Goal: Transaction & Acquisition: Purchase product/service

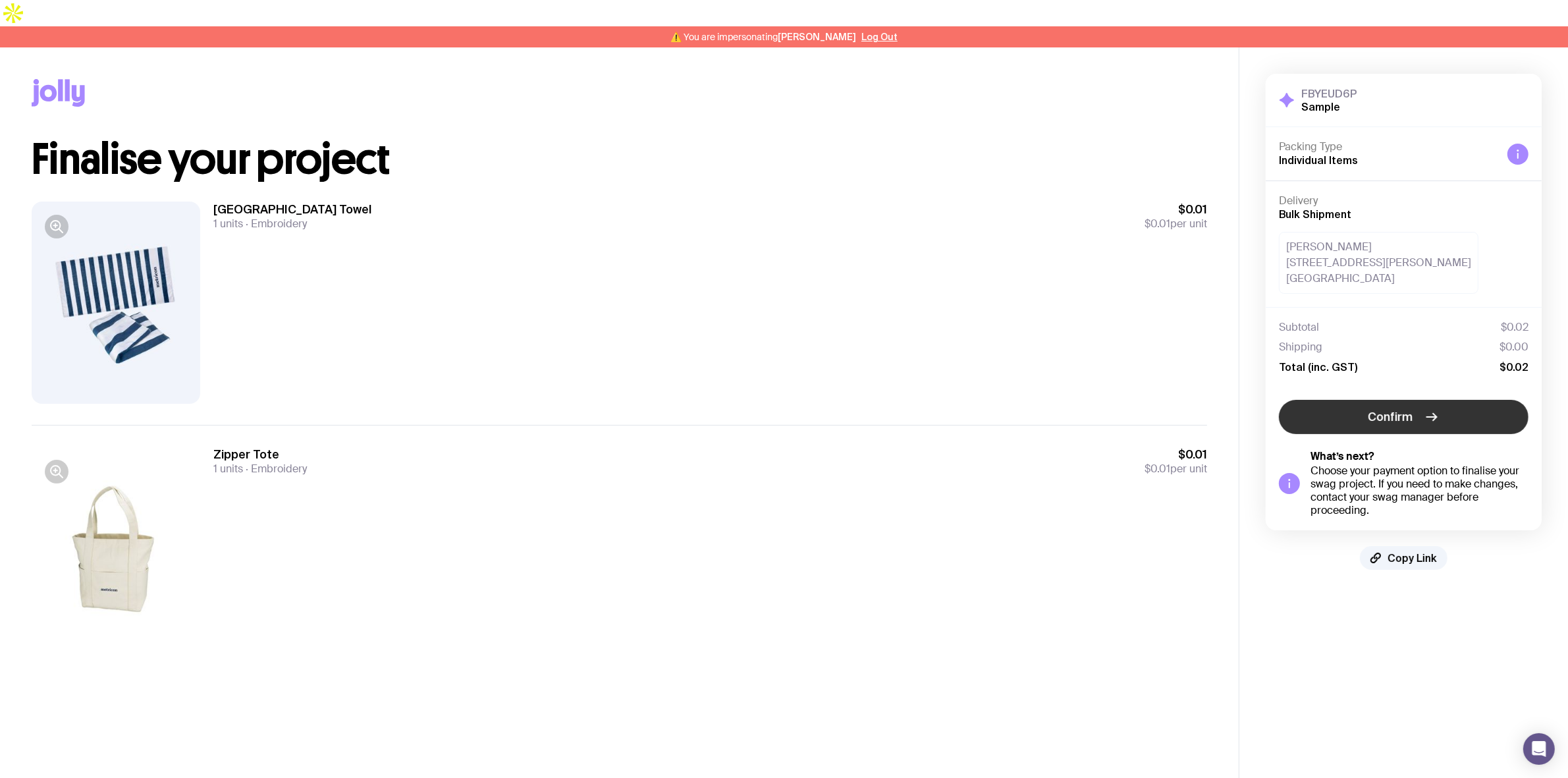
click at [1402, 409] on span "Confirm" at bounding box center [1391, 417] width 45 height 16
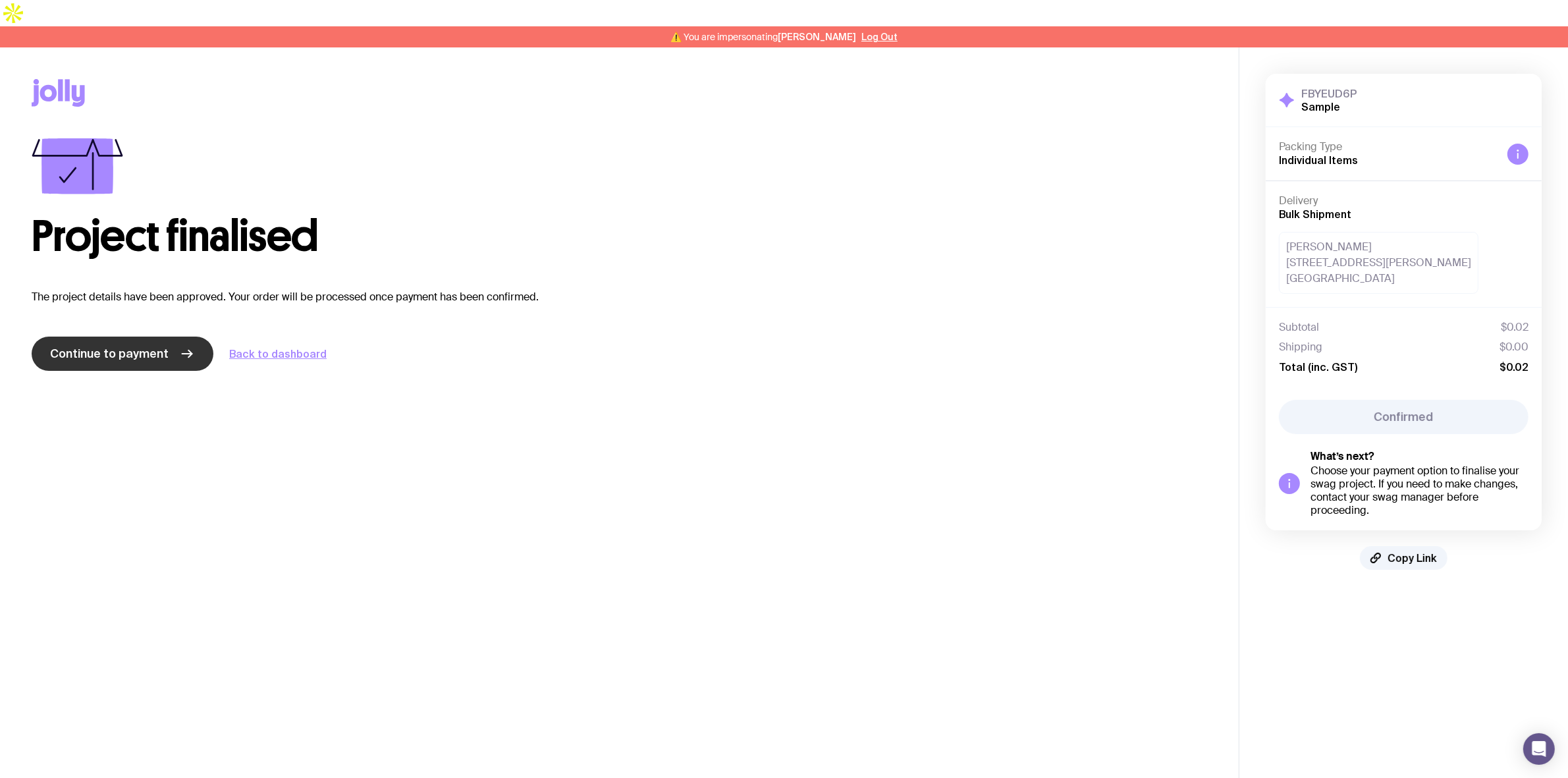
click at [129, 346] on span "Continue to payment" at bounding box center [109, 354] width 119 height 16
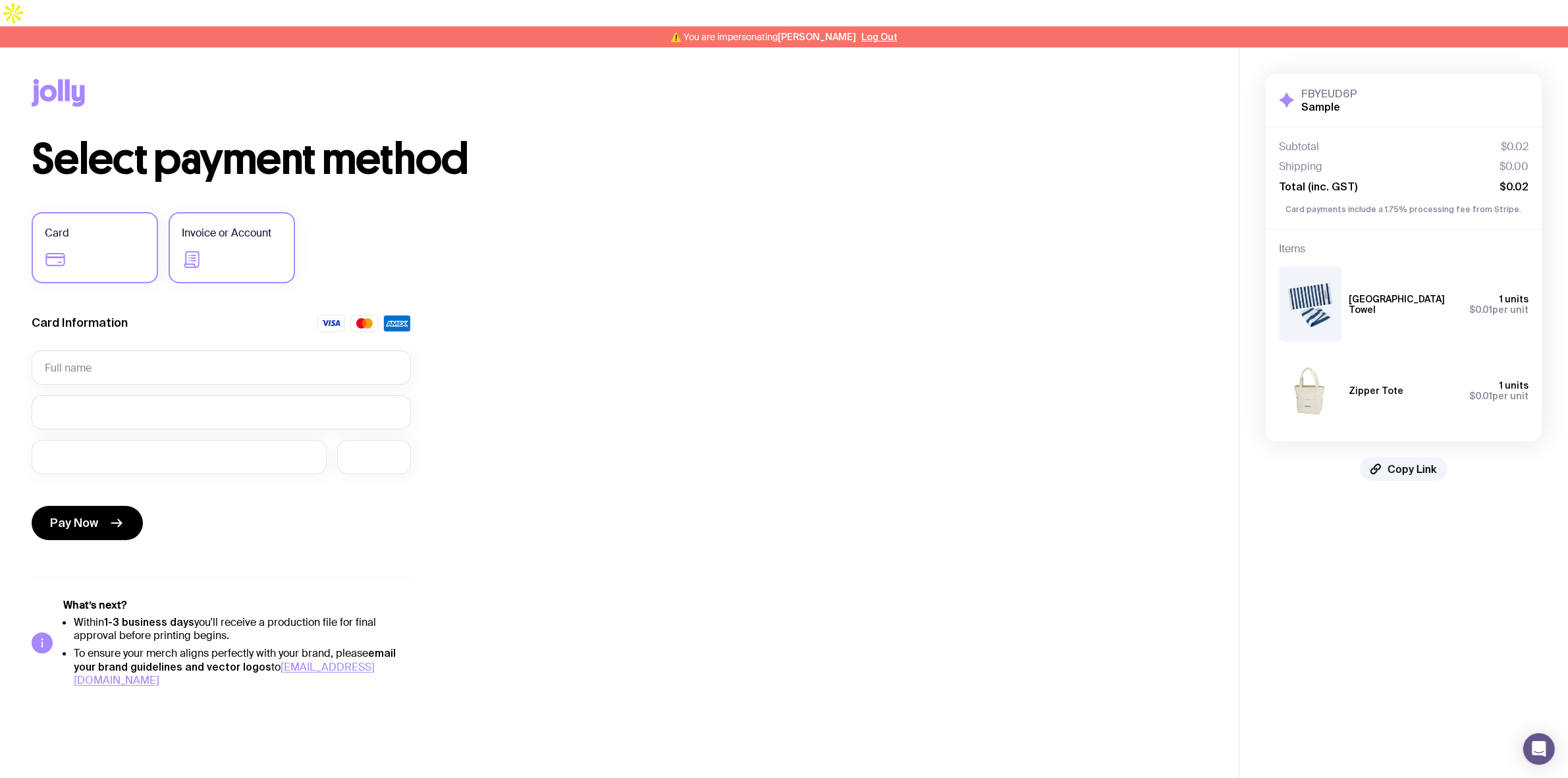
click at [197, 249] on icon at bounding box center [192, 260] width 21 height 21
click at [0, 0] on input "Invoice or Account" at bounding box center [0, 0] width 0 height 0
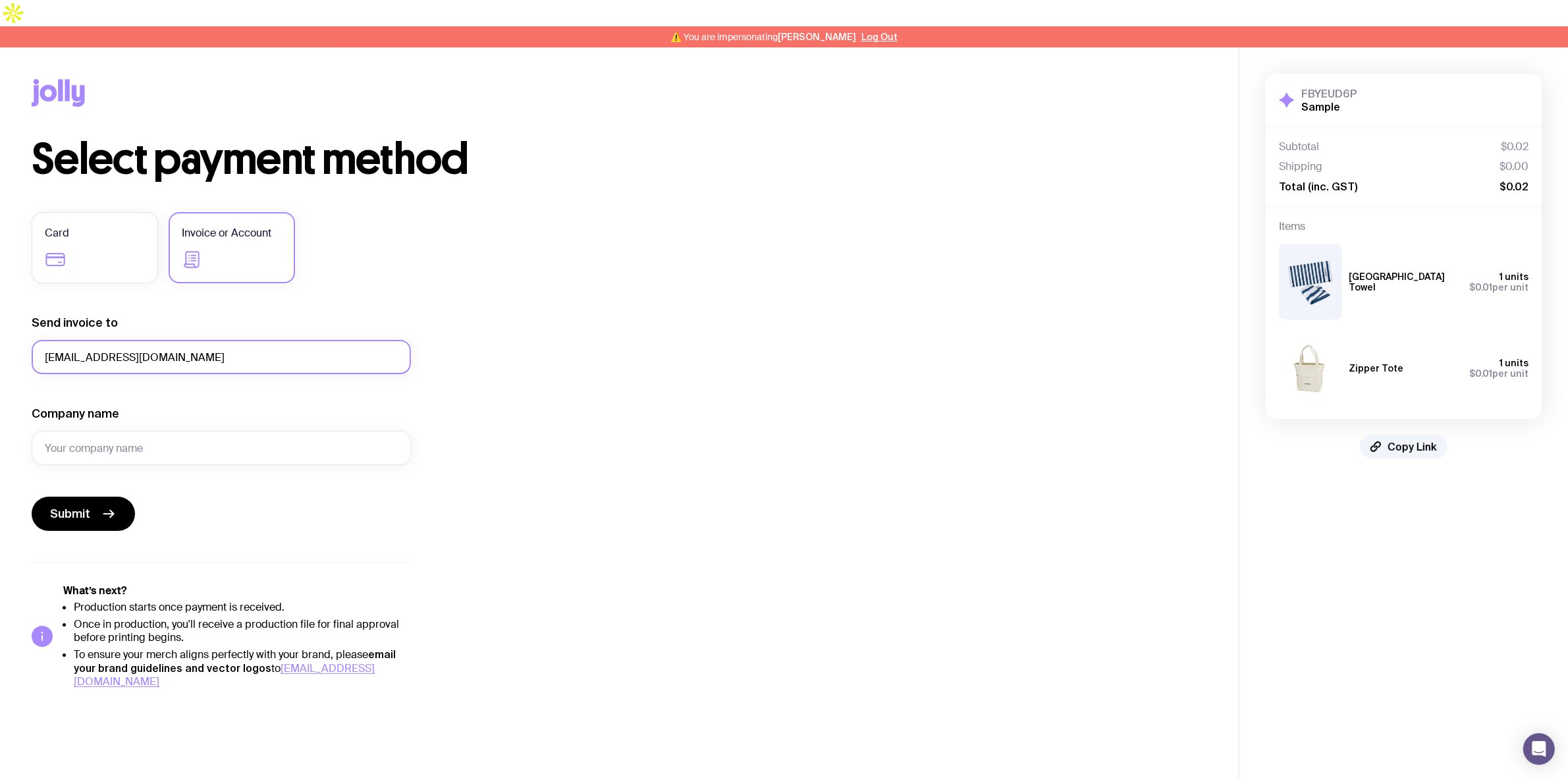
drag, startPoint x: 221, startPoint y: 330, endPoint x: 40, endPoint y: 330, distance: 181.0
click at [40, 340] on input "[EMAIL_ADDRESS][DOMAIN_NAME]" at bounding box center [221, 357] width 379 height 34
type input "[PERSON_NAME][EMAIL_ADDRESS][DOMAIN_NAME]"
click at [160, 430] on input "Company name" at bounding box center [221, 448] width 379 height 34
type input "Metricon"
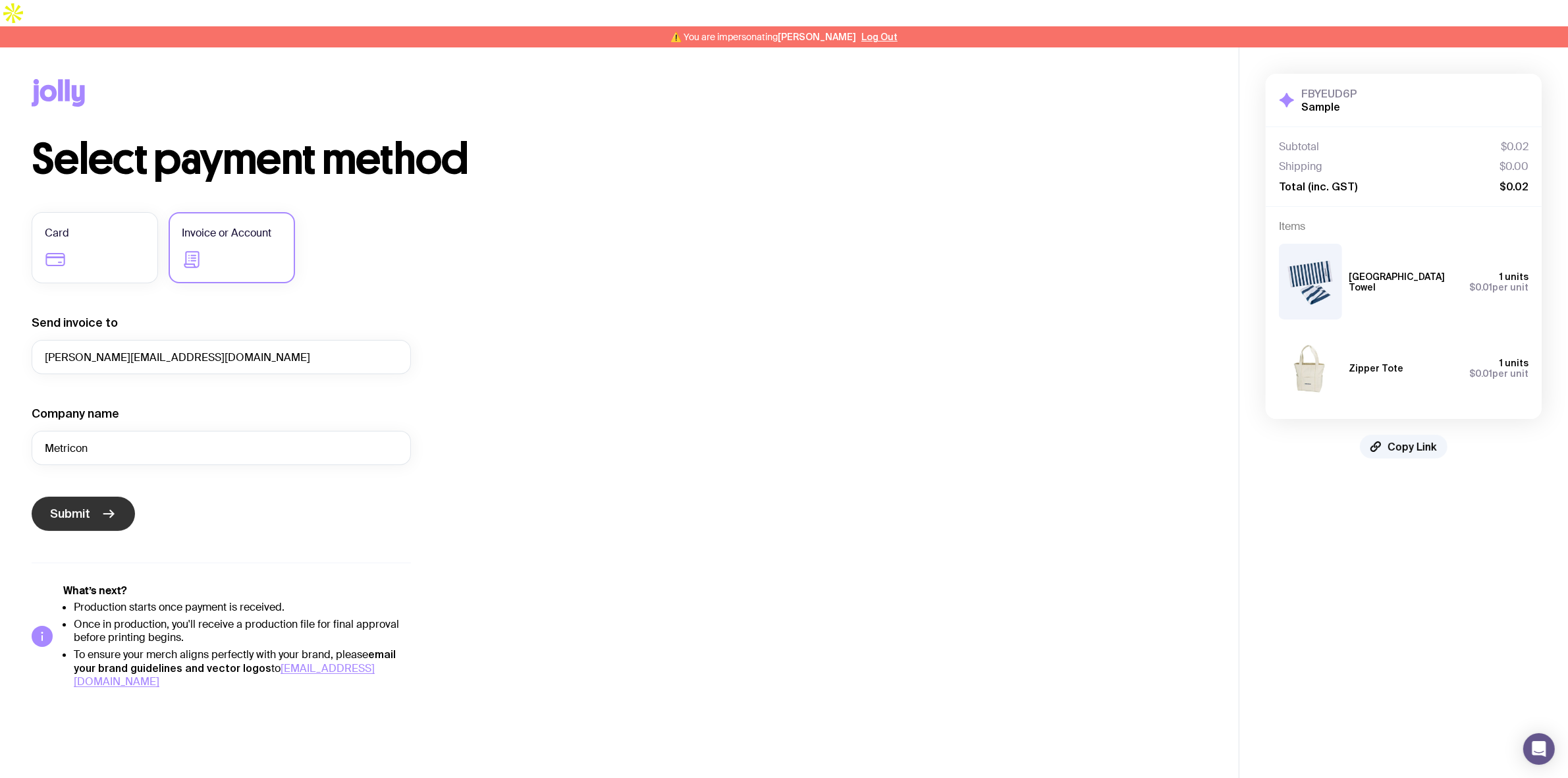
click at [101, 506] on icon "submit" at bounding box center [109, 514] width 16 height 16
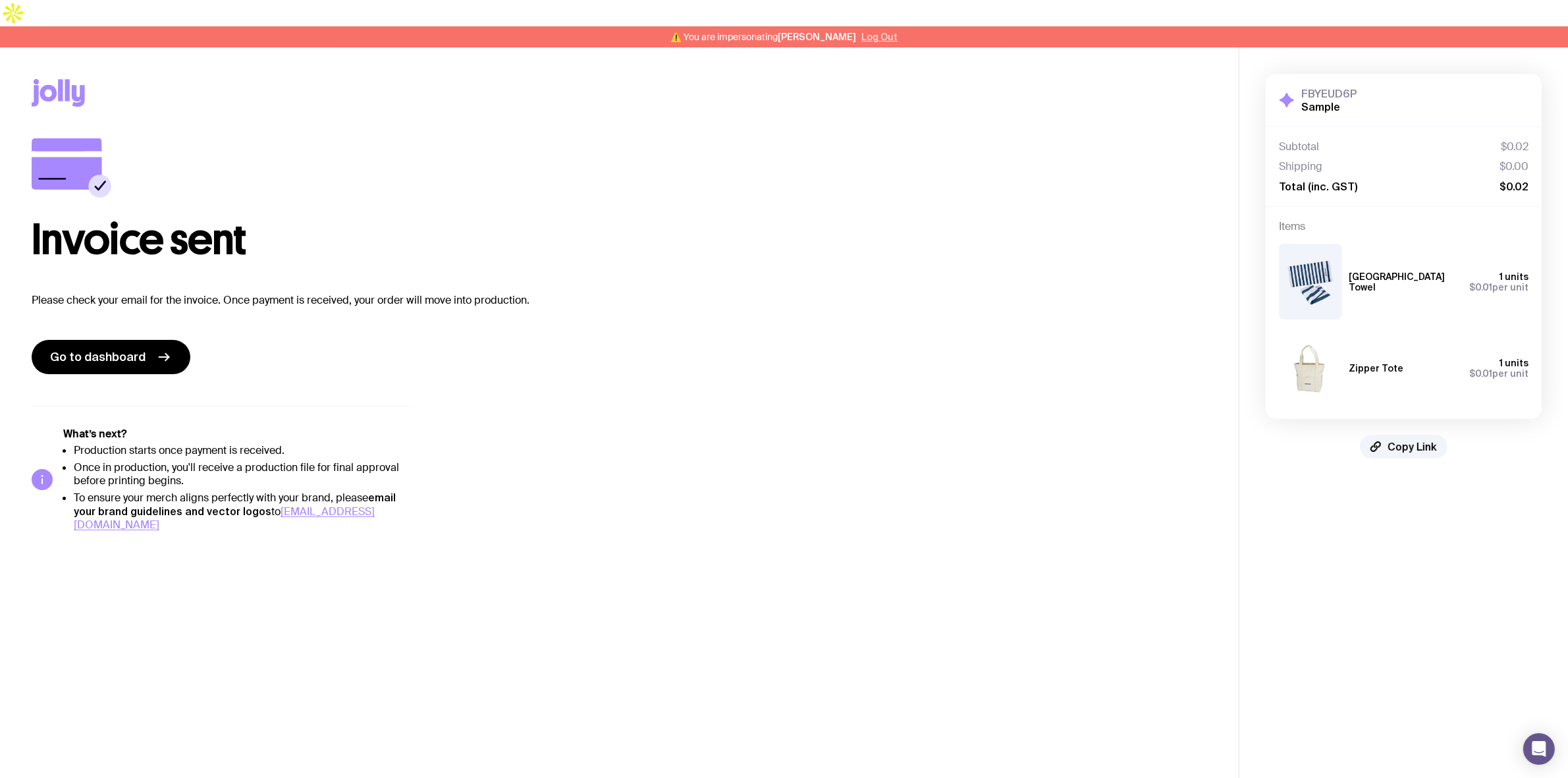
click at [884, 32] on button "Log Out" at bounding box center [879, 37] width 36 height 11
